Goal: Task Accomplishment & Management: Use online tool/utility

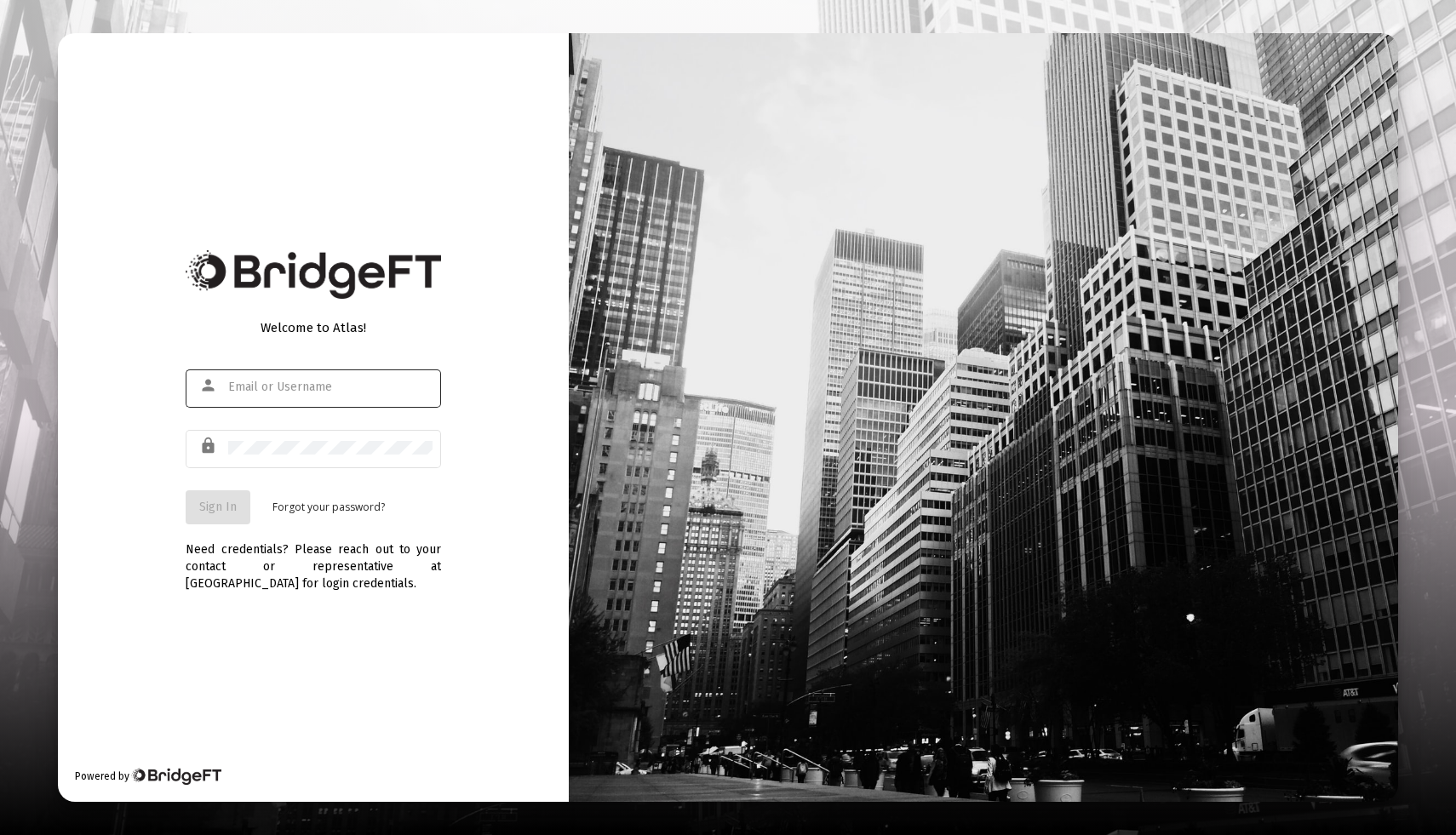
type input "[EMAIL_ADDRESS][DOMAIN_NAME]"
click at [212, 517] on button "Sign In" at bounding box center [218, 507] width 65 height 34
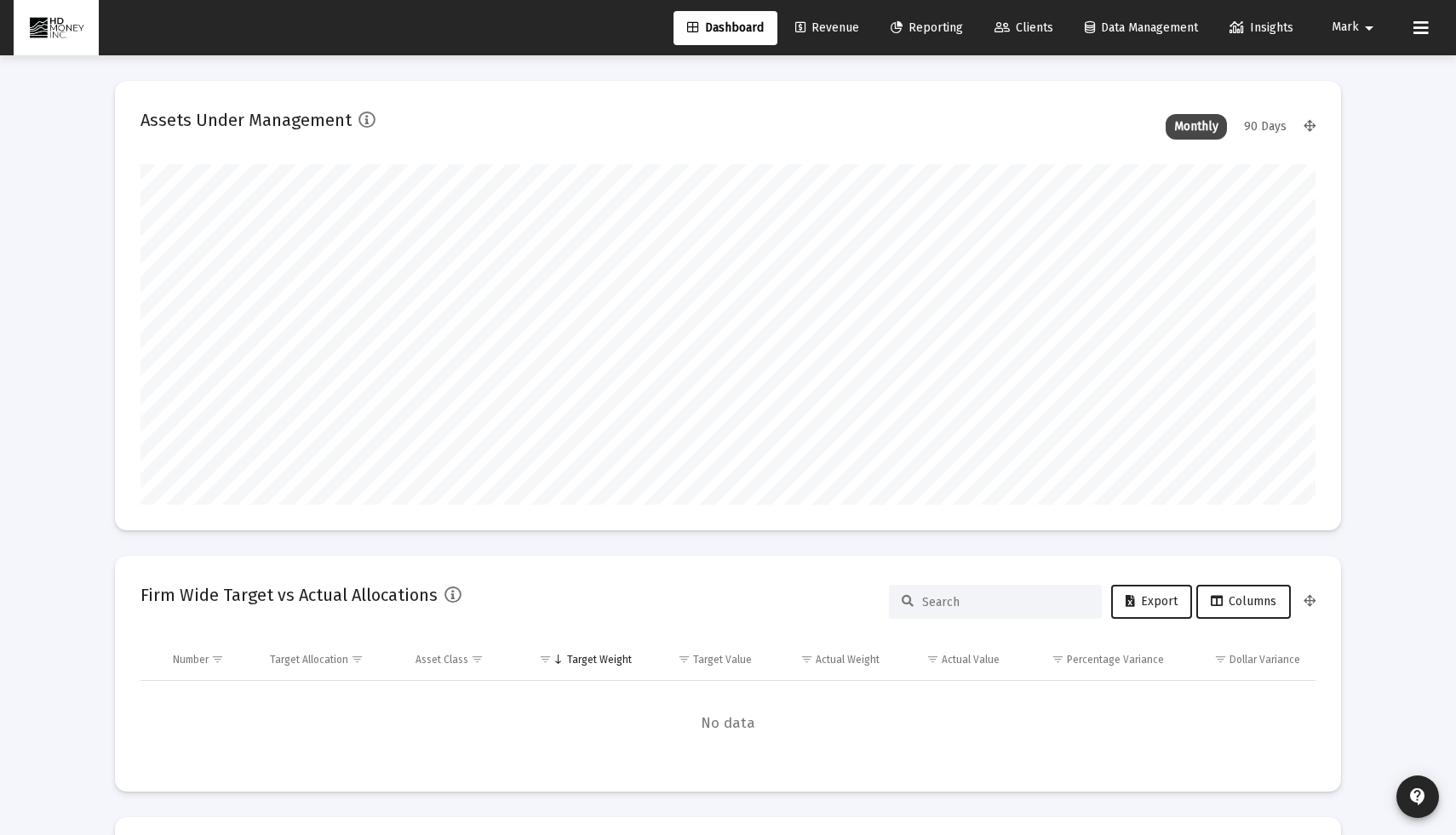
scroll to position [340, 633]
type input "2025-09-12"
